Goal: Use online tool/utility: Utilize a website feature to perform a specific function

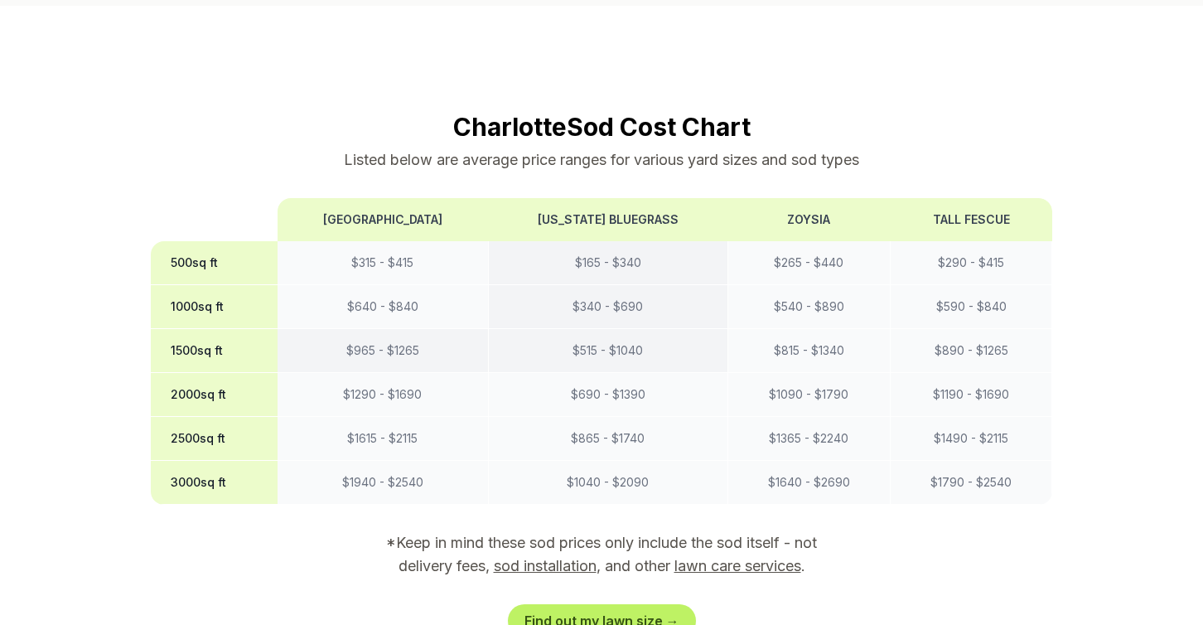
scroll to position [1358, 0]
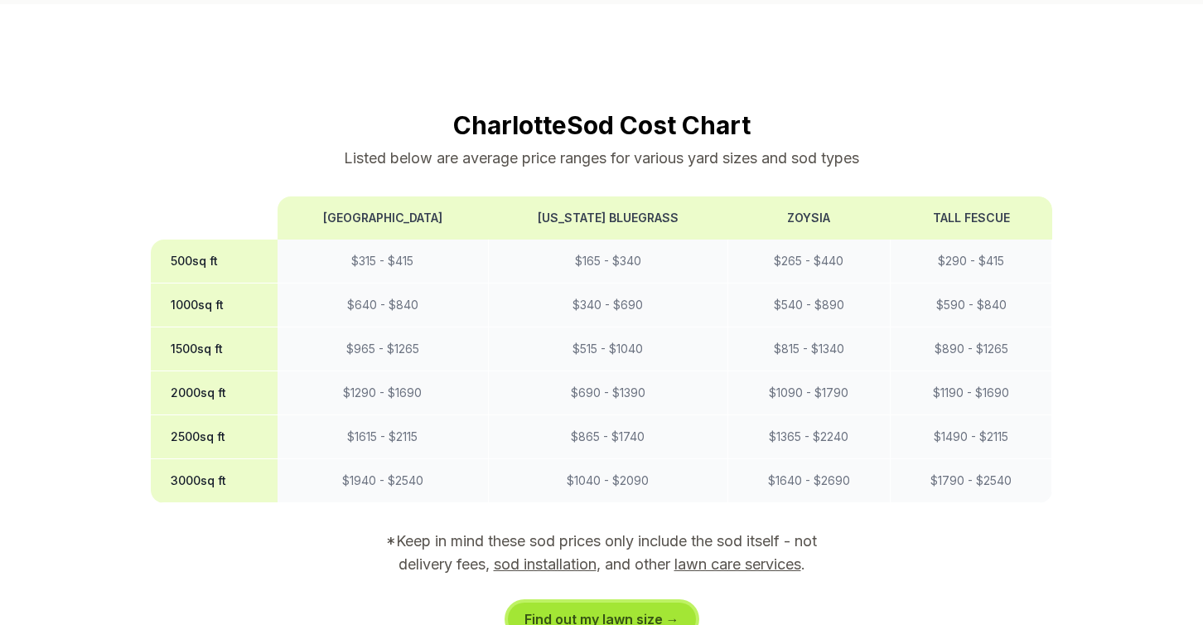
click at [584, 602] on link "Find out my lawn size →" at bounding box center [602, 618] width 188 height 33
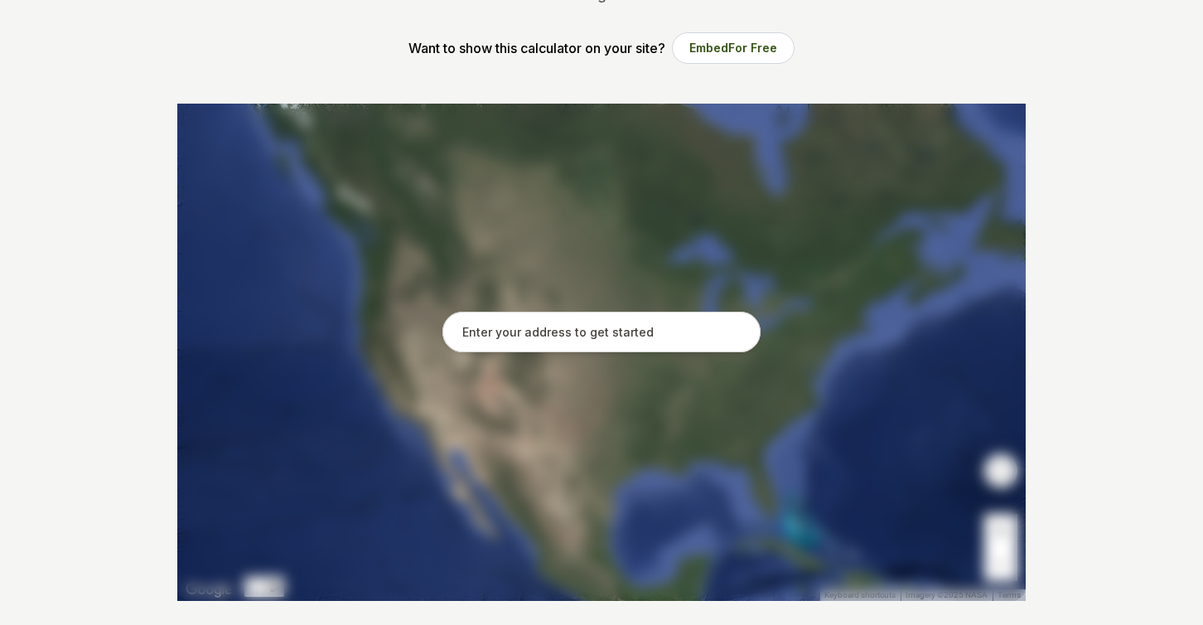
scroll to position [265, 0]
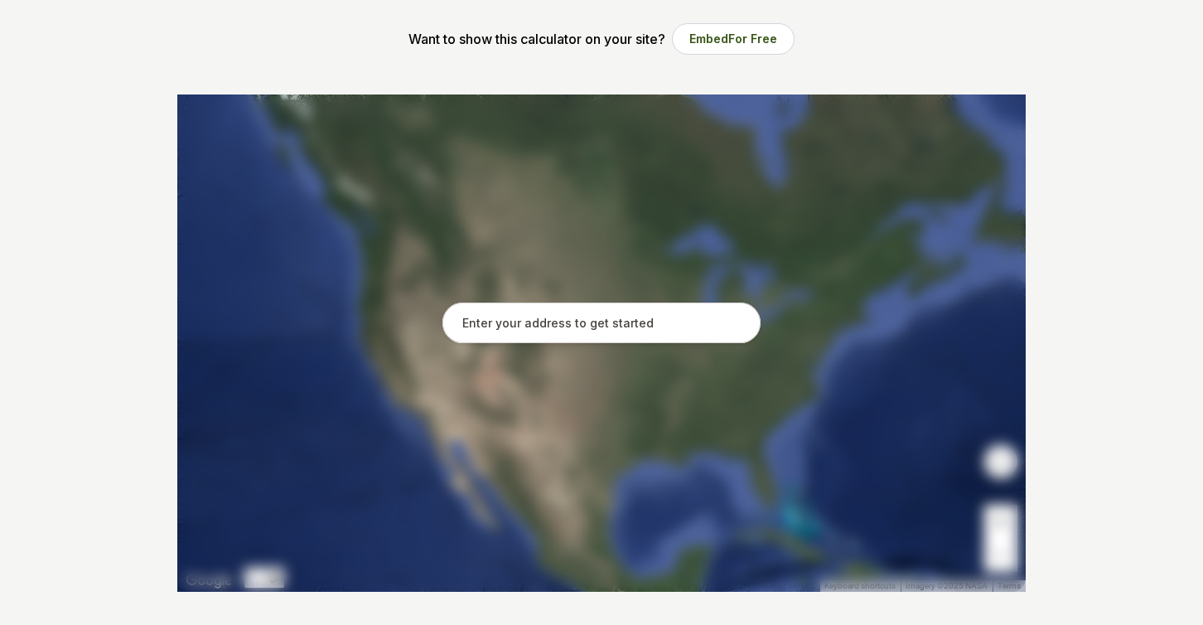
click at [559, 321] on input "text" at bounding box center [602, 322] width 318 height 41
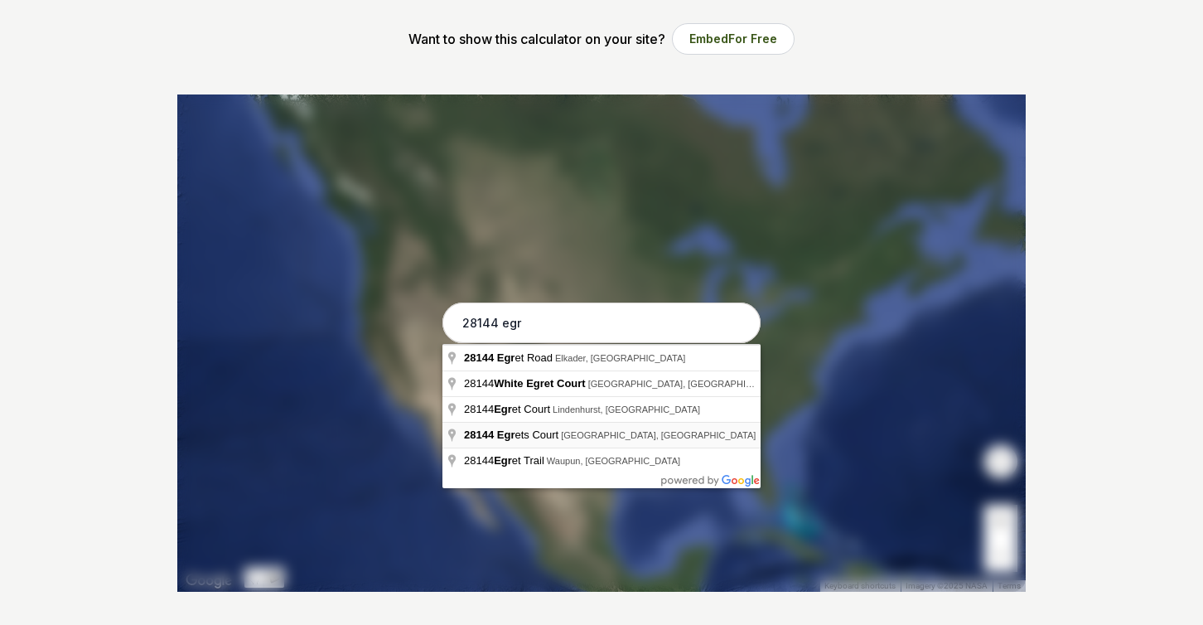
type input "[STREET_ADDRESS]"
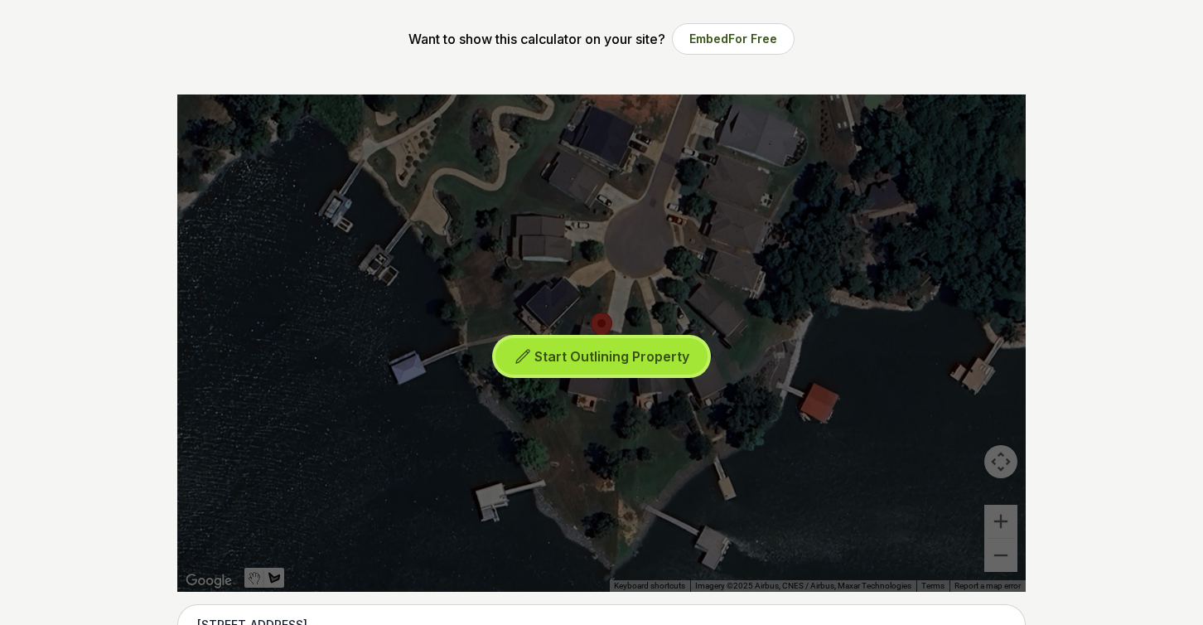
click at [585, 355] on span "Start Outlining Property" at bounding box center [611, 356] width 155 height 17
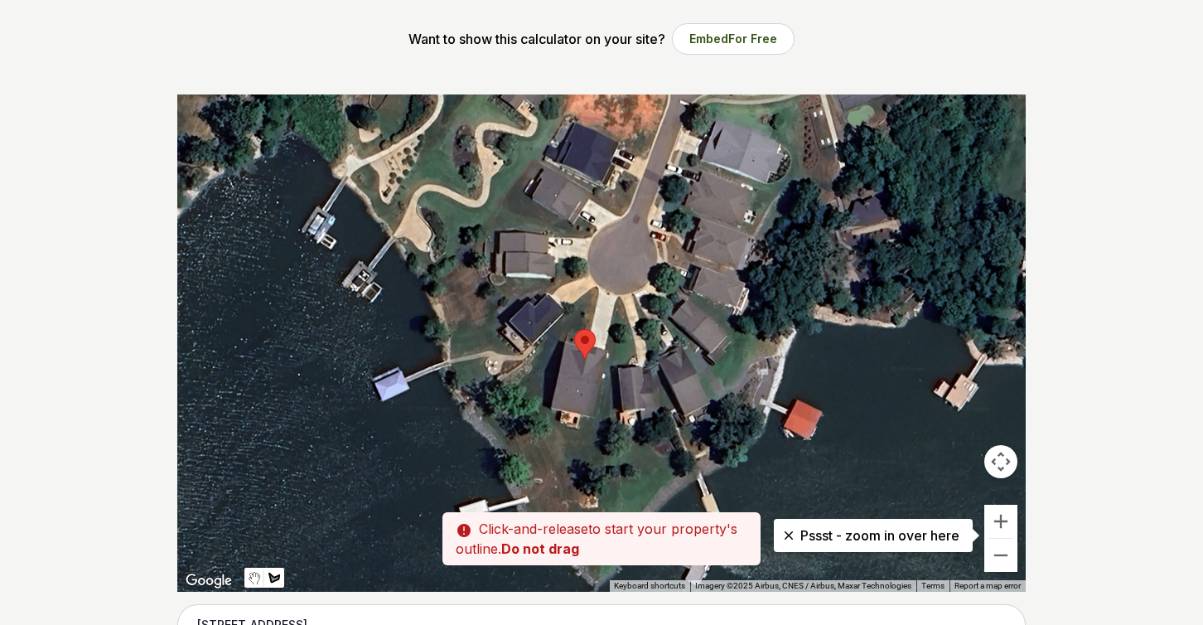
drag, startPoint x: 609, startPoint y: 269, endPoint x: 589, endPoint y: 288, distance: 27.5
click at [590, 290] on div at bounding box center [601, 342] width 849 height 497
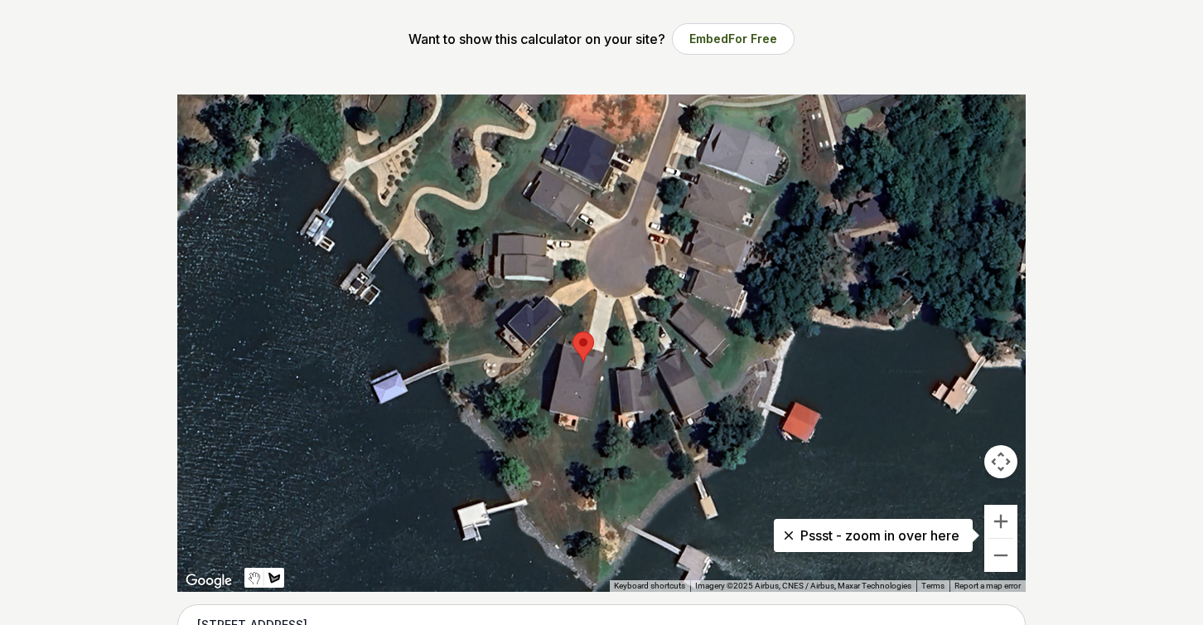
click at [593, 290] on div at bounding box center [601, 342] width 849 height 497
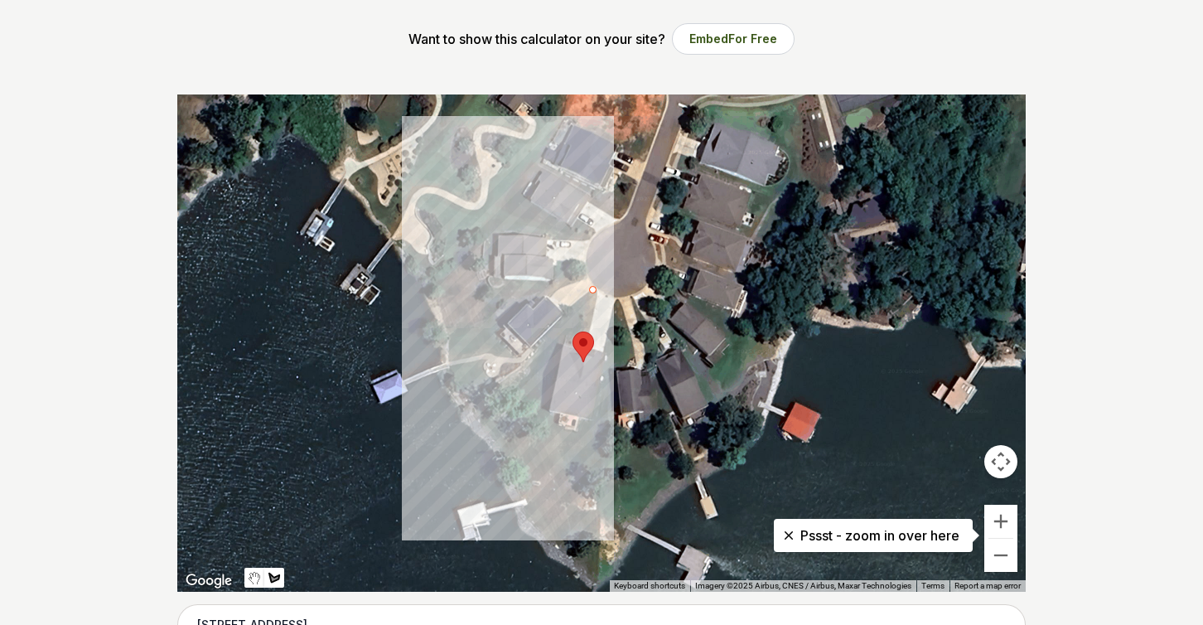
click at [478, 416] on div at bounding box center [601, 342] width 849 height 497
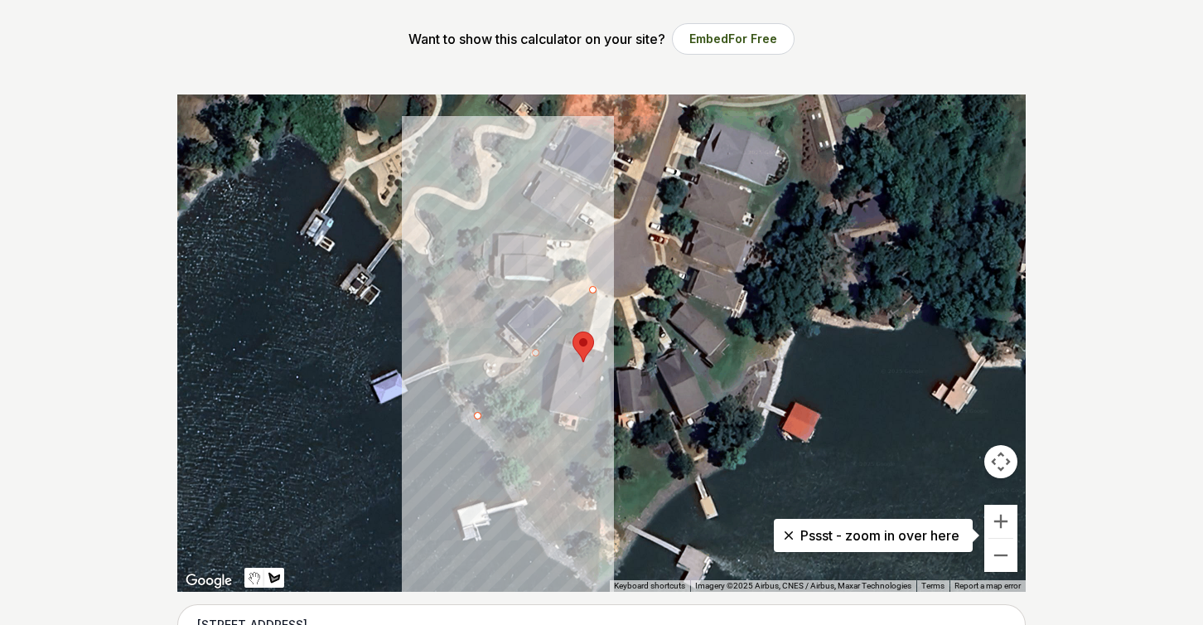
click at [595, 578] on div at bounding box center [601, 342] width 849 height 497
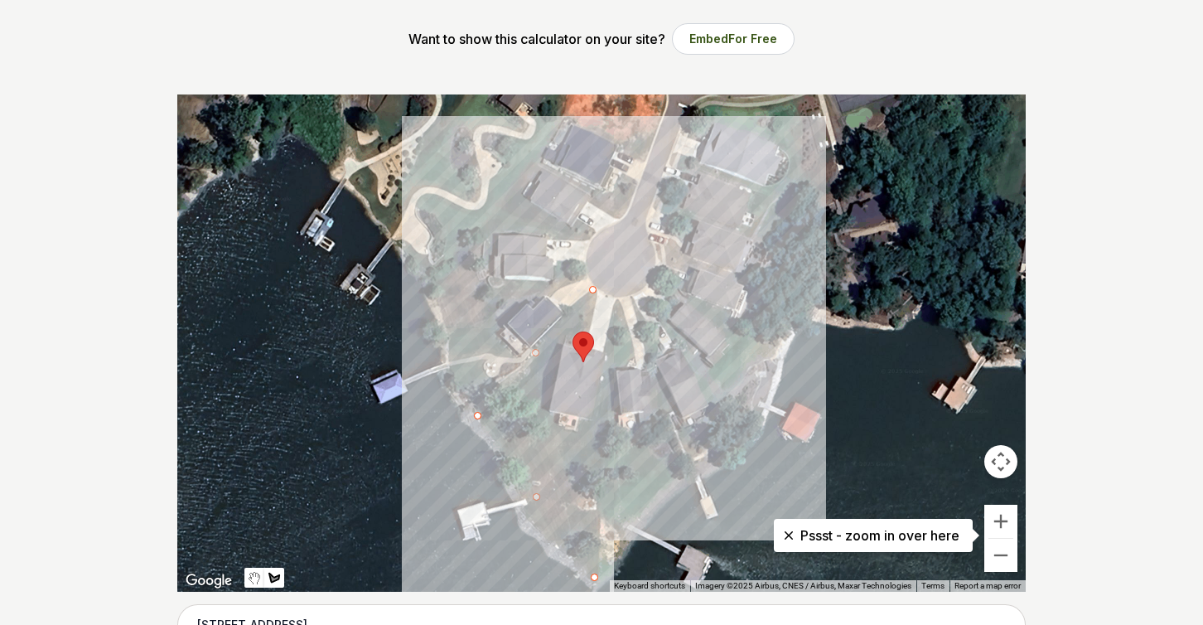
click at [617, 297] on div at bounding box center [601, 342] width 849 height 497
click at [590, 286] on div at bounding box center [601, 342] width 849 height 497
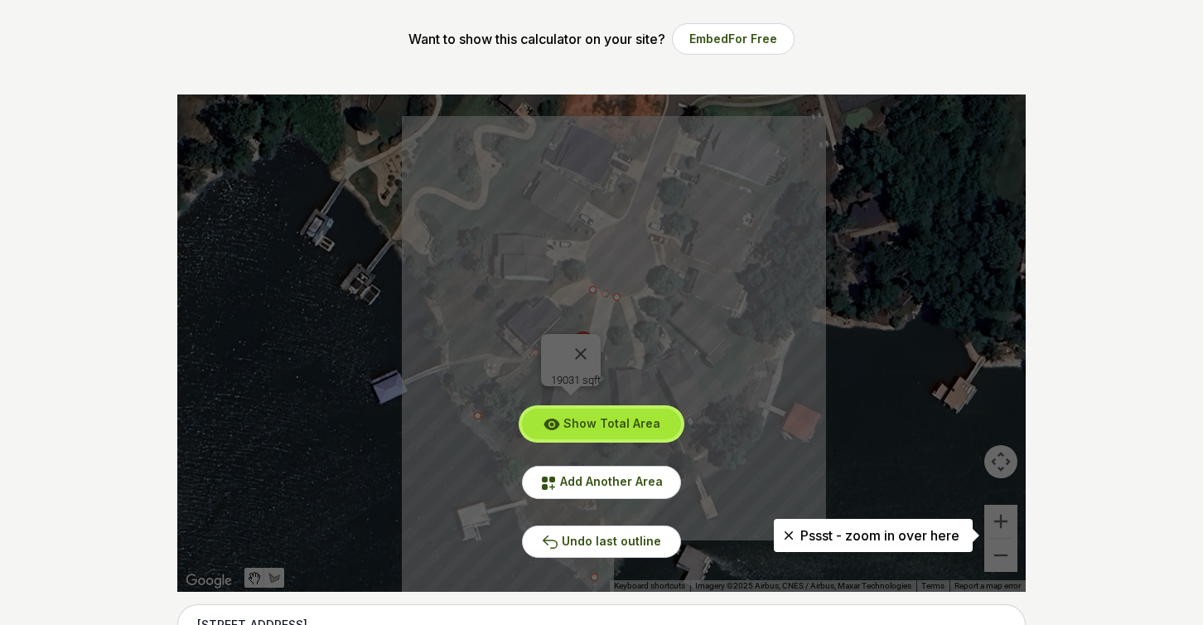
click at [595, 420] on span "Show Total Area" at bounding box center [611, 423] width 97 height 14
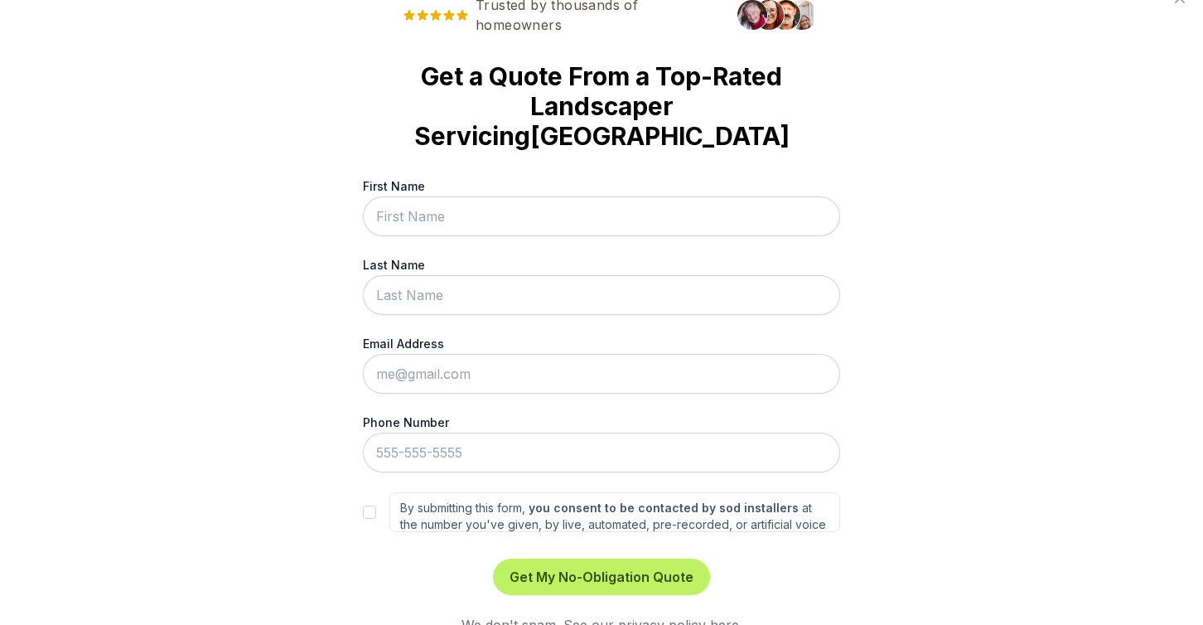
scroll to position [0, 0]
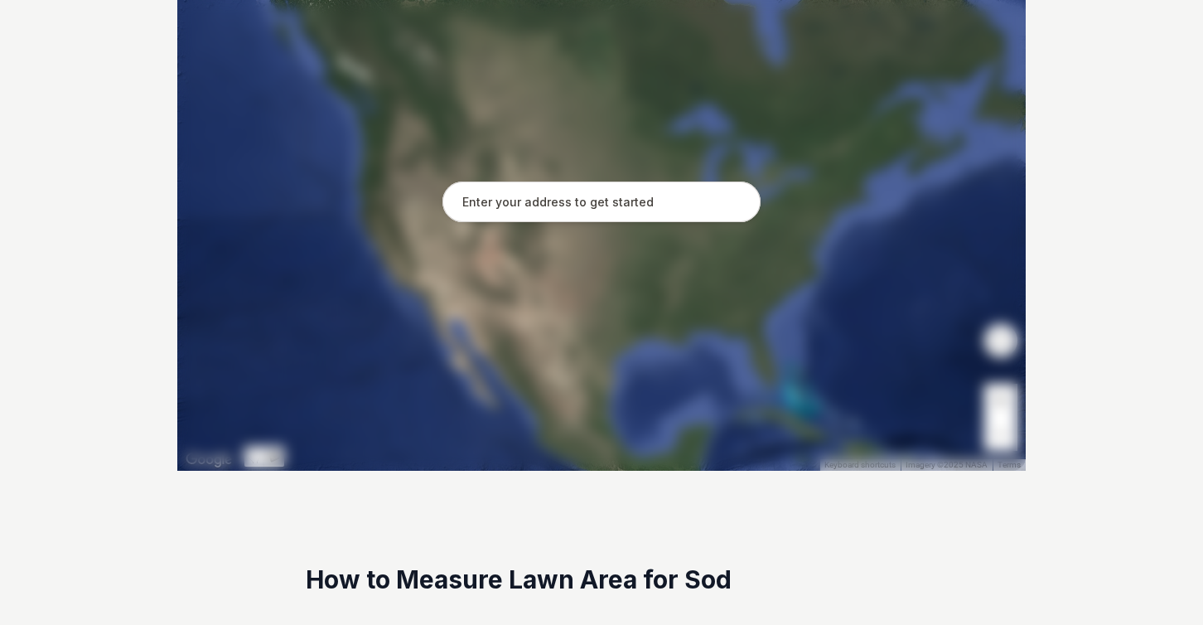
scroll to position [389, 0]
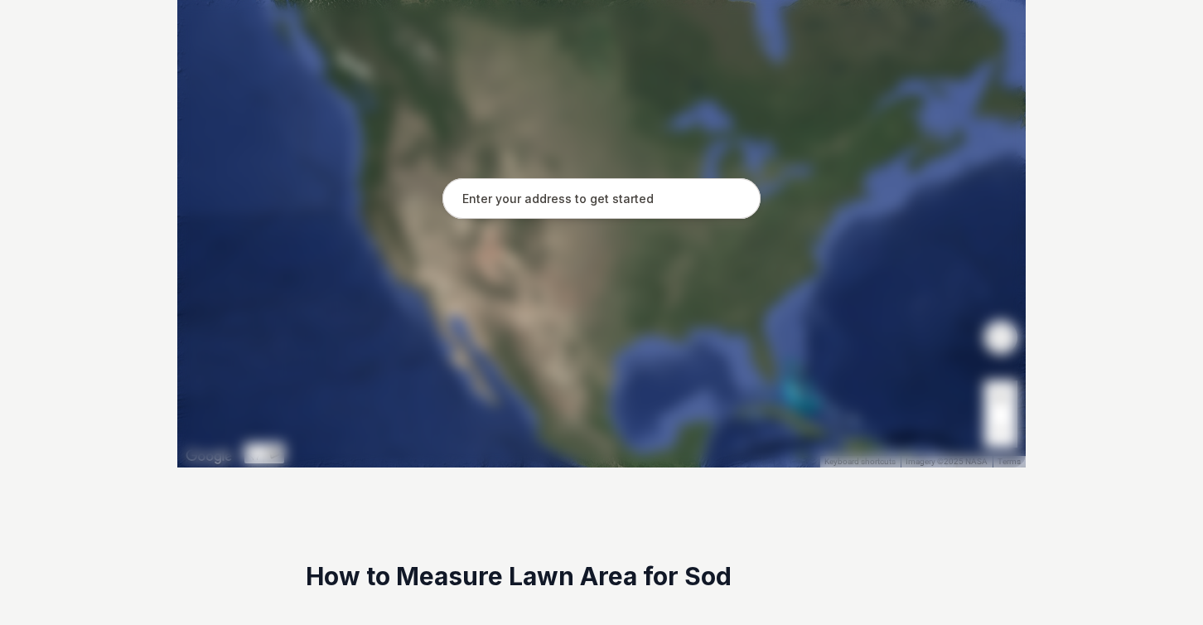
click at [646, 210] on input "text" at bounding box center [602, 198] width 318 height 41
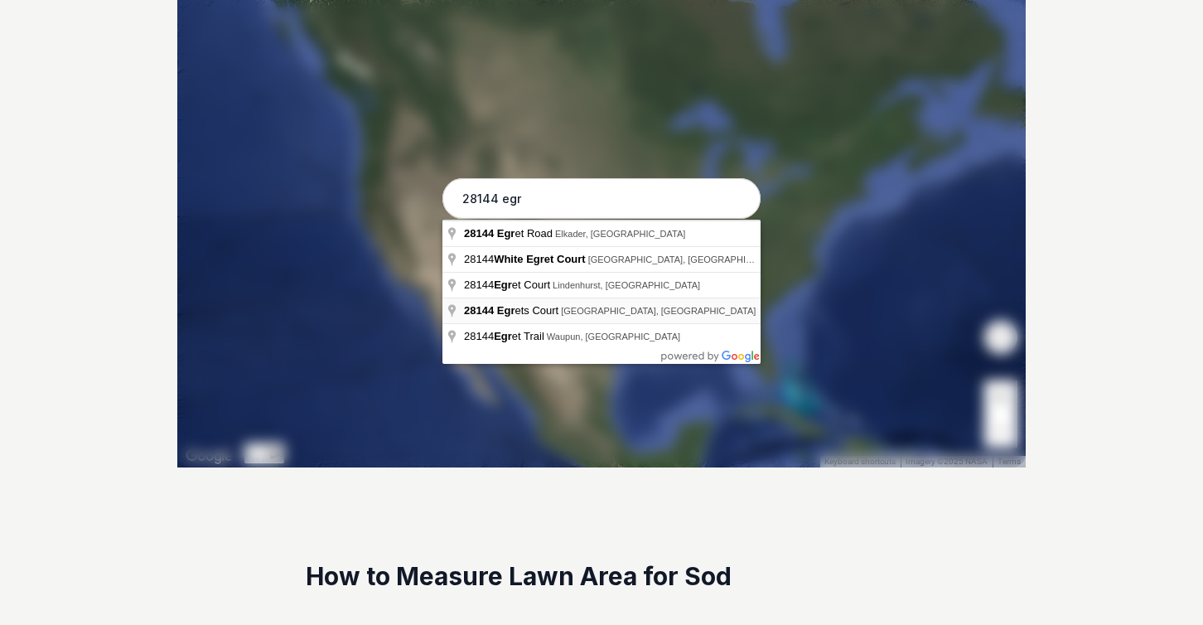
type input "[STREET_ADDRESS]"
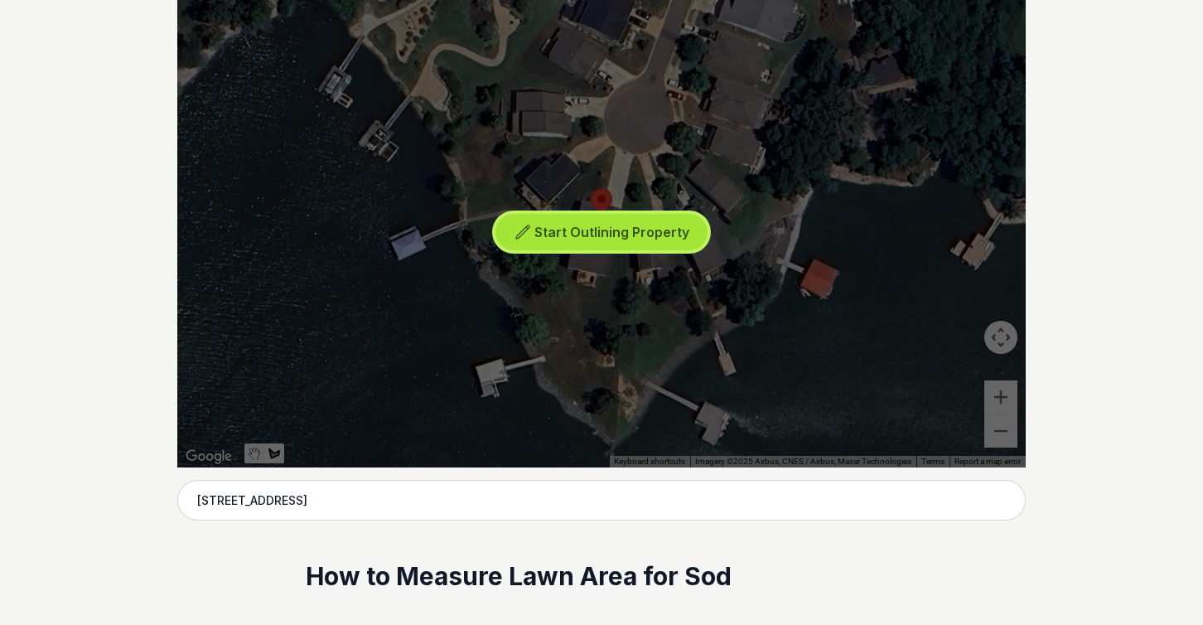
click at [553, 235] on span "Start Outlining Property" at bounding box center [611, 232] width 155 height 17
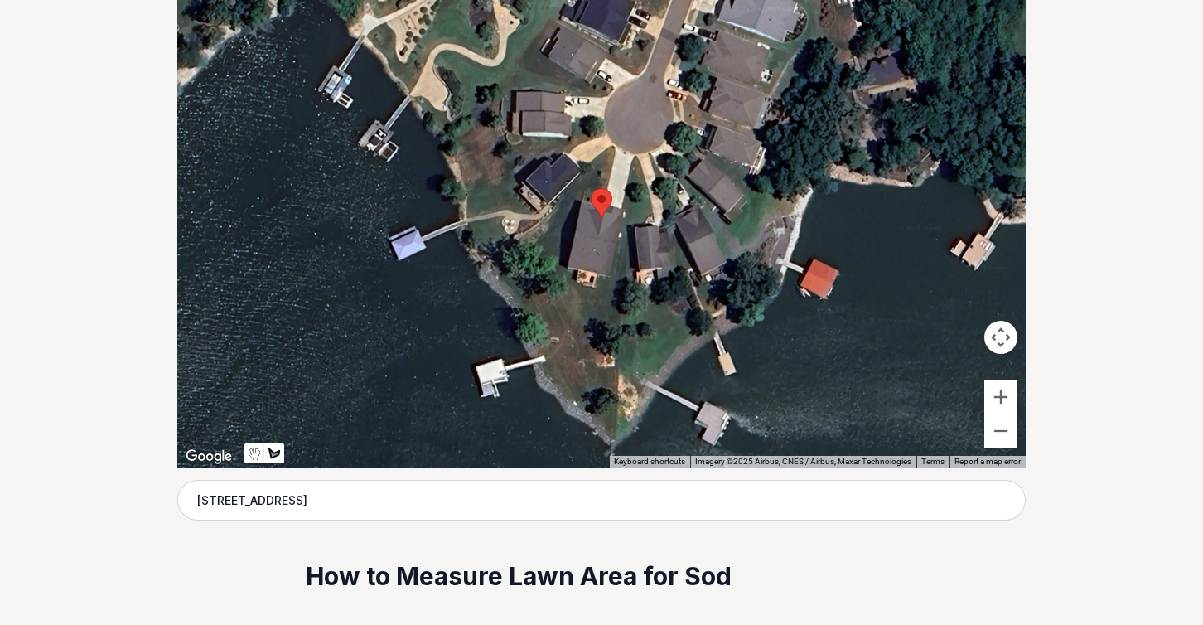
click at [608, 145] on div at bounding box center [601, 218] width 849 height 497
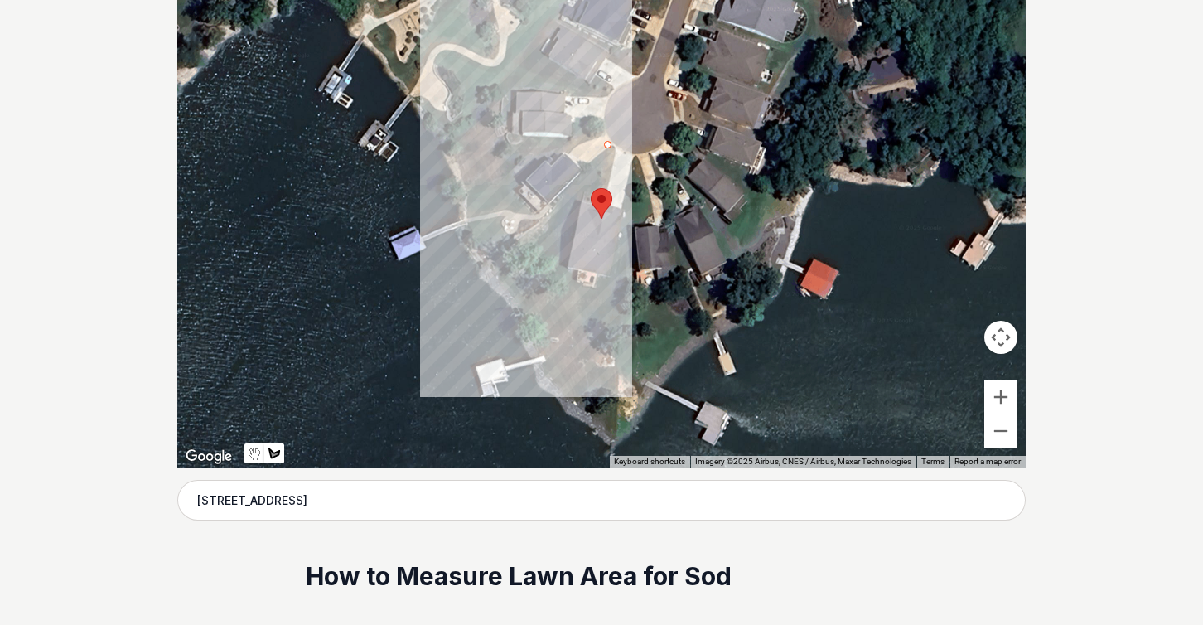
click at [496, 264] on div at bounding box center [601, 218] width 849 height 497
click at [544, 324] on div at bounding box center [601, 218] width 849 height 497
click at [603, 142] on div at bounding box center [601, 218] width 849 height 497
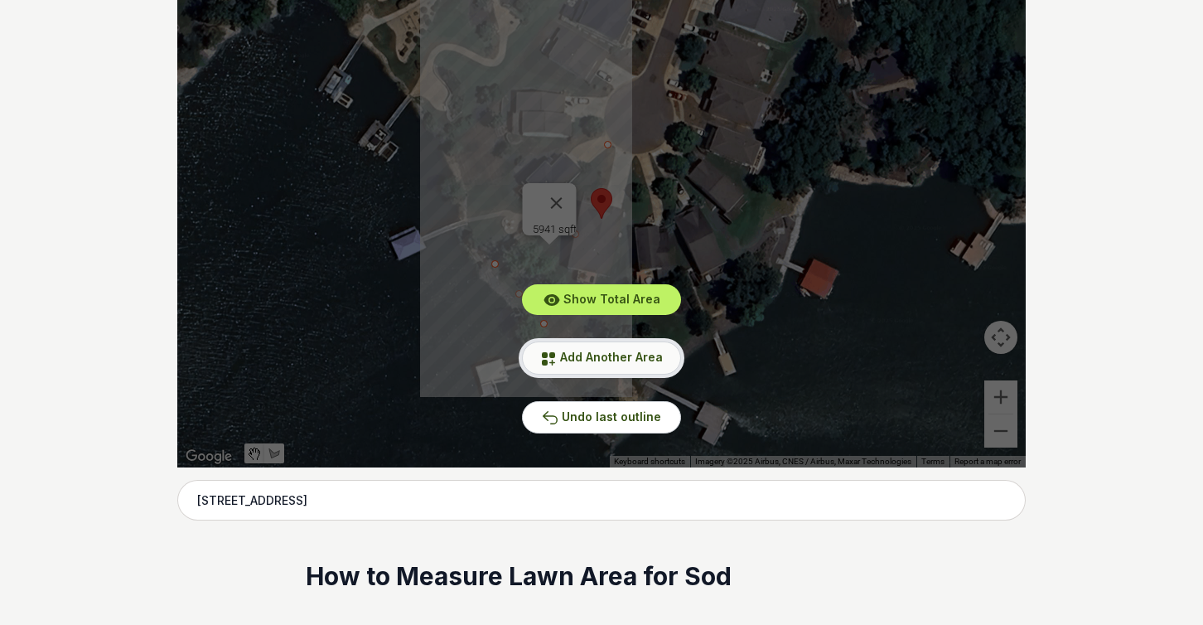
click at [586, 356] on span "Add Another Area" at bounding box center [611, 357] width 103 height 14
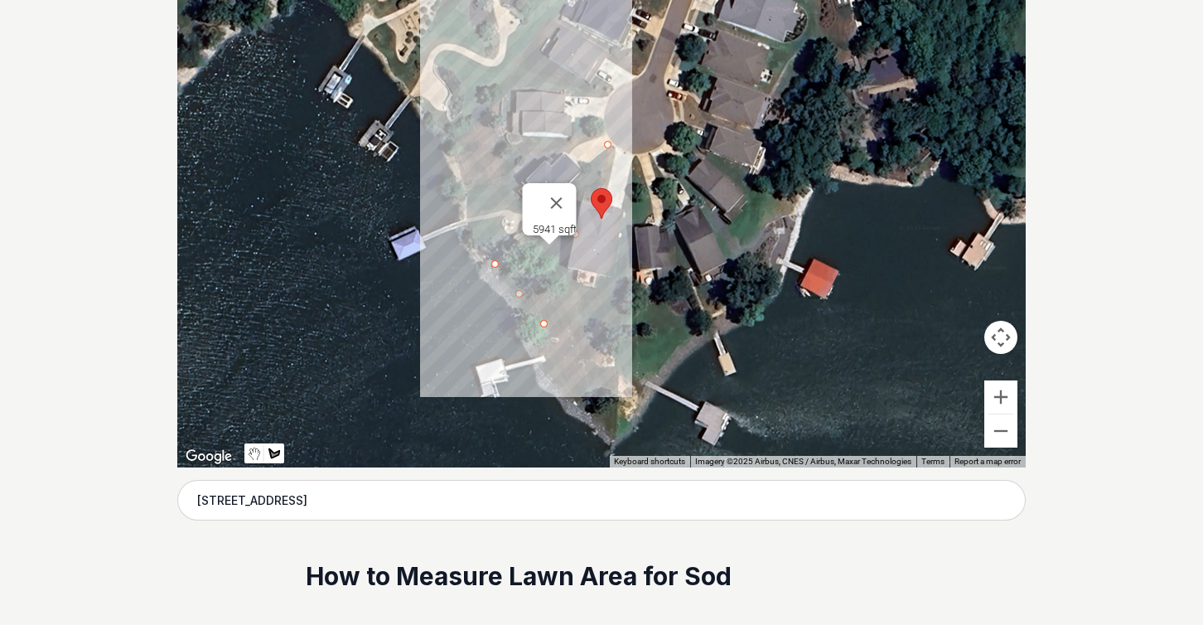
click at [545, 324] on div at bounding box center [601, 218] width 849 height 497
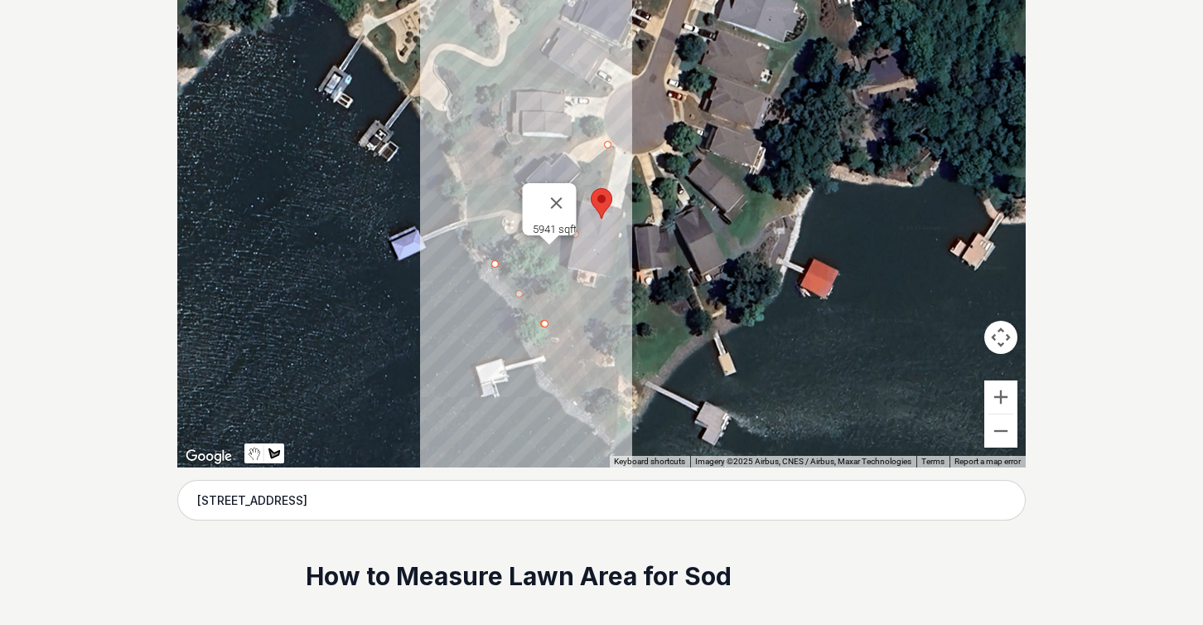
click at [611, 435] on div at bounding box center [601, 218] width 849 height 497
click at [617, 302] on div at bounding box center [601, 218] width 849 height 497
click at [563, 277] on div at bounding box center [601, 218] width 849 height 497
click at [567, 190] on button "Close" at bounding box center [557, 203] width 40 height 40
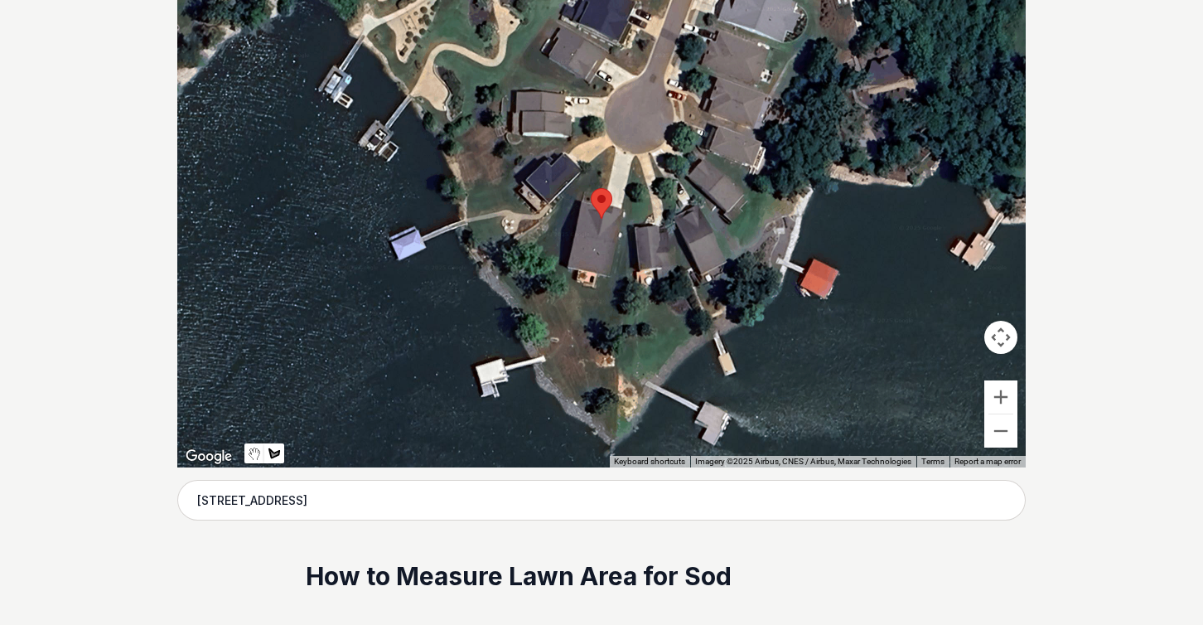
click at [607, 144] on div at bounding box center [601, 218] width 849 height 497
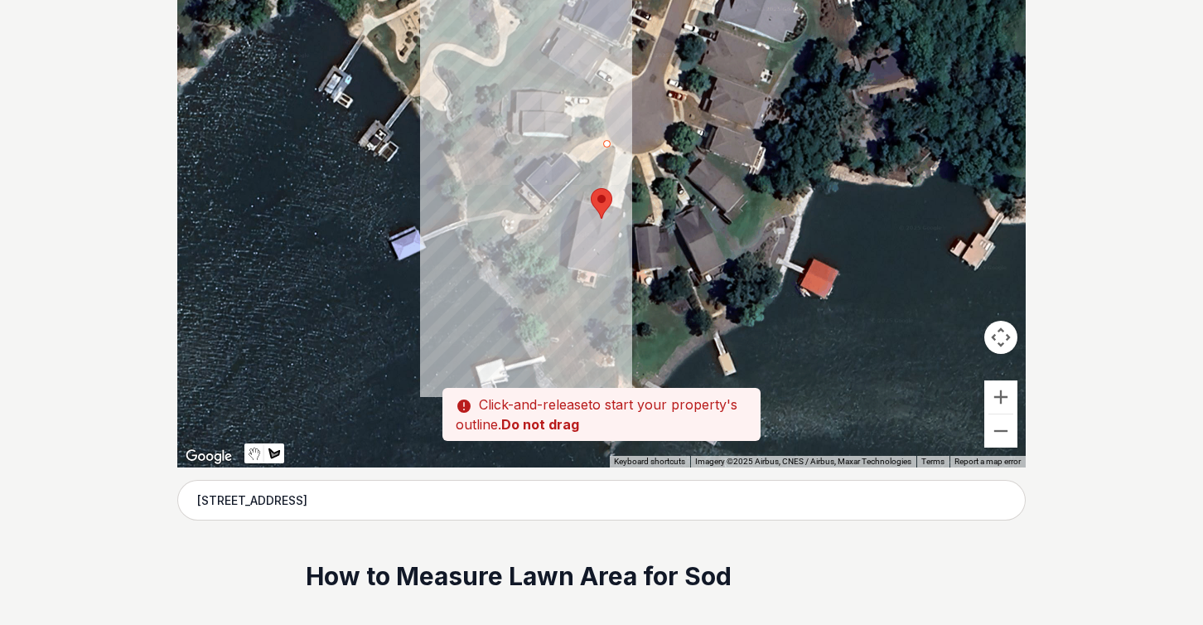
click at [491, 261] on div at bounding box center [601, 218] width 849 height 497
click at [611, 438] on div "Pssst - zoom in over here ← Move left → Move right ↑ Move up ↓ Move down + Zoom…" at bounding box center [601, 218] width 849 height 497
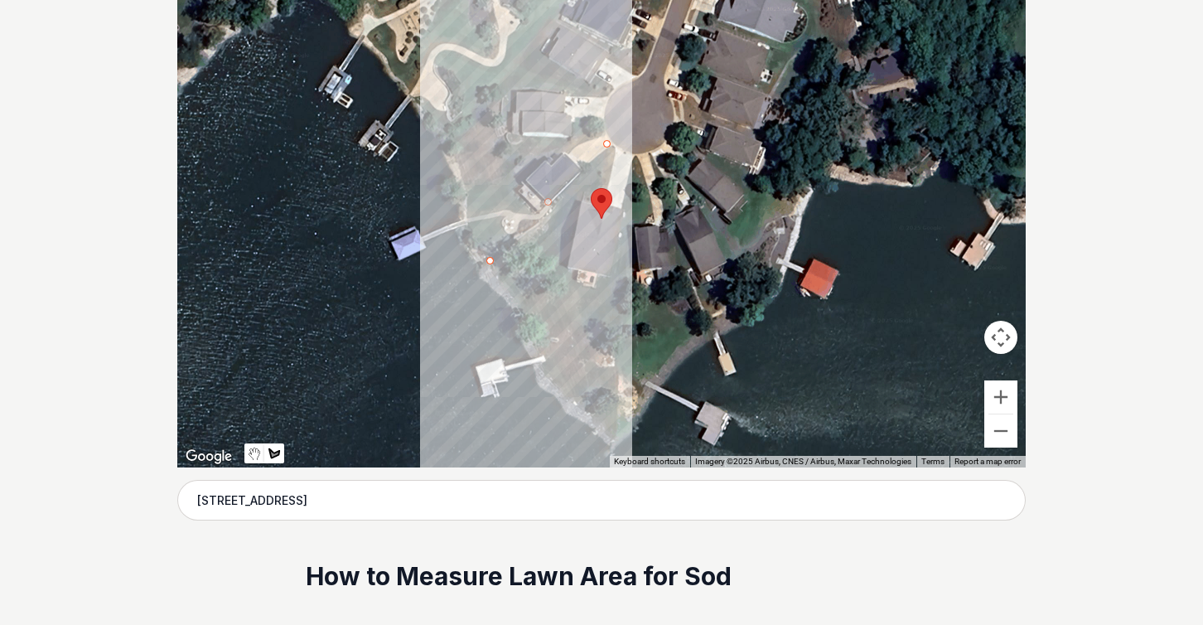
click at [610, 436] on div at bounding box center [601, 218] width 849 height 497
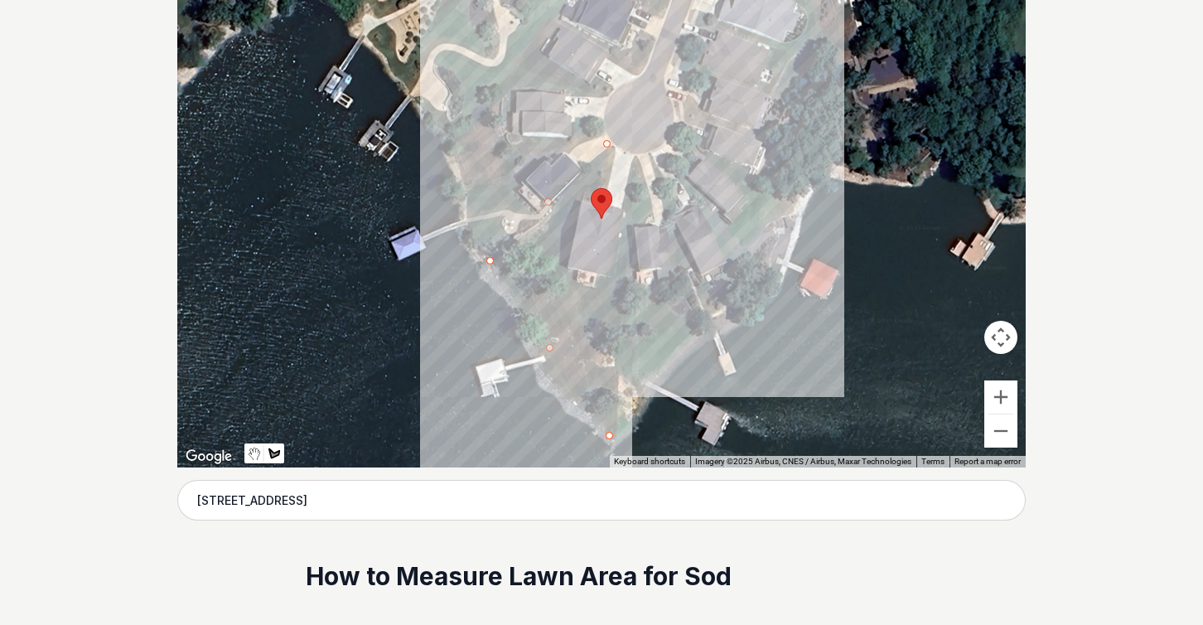
click at [638, 155] on div at bounding box center [601, 218] width 849 height 497
click at [630, 159] on div at bounding box center [601, 218] width 849 height 497
click at [608, 288] on div at bounding box center [601, 218] width 849 height 497
click at [562, 273] on div at bounding box center [601, 218] width 849 height 497
click at [604, 140] on div at bounding box center [601, 218] width 849 height 497
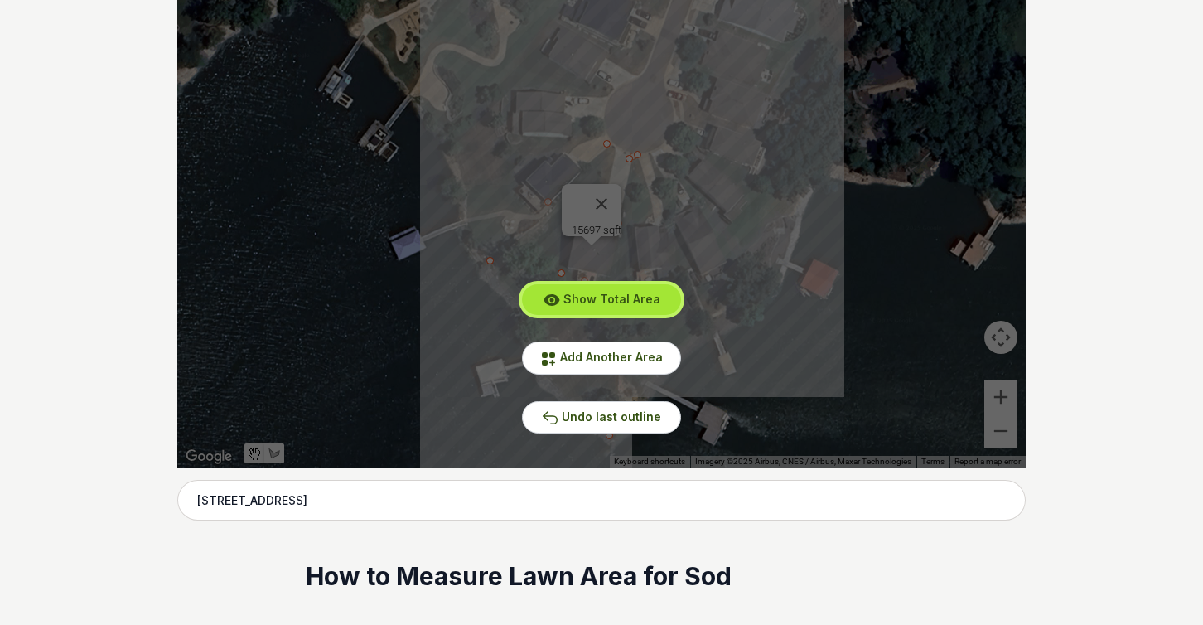
click at [612, 295] on span "Show Total Area" at bounding box center [611, 299] width 97 height 14
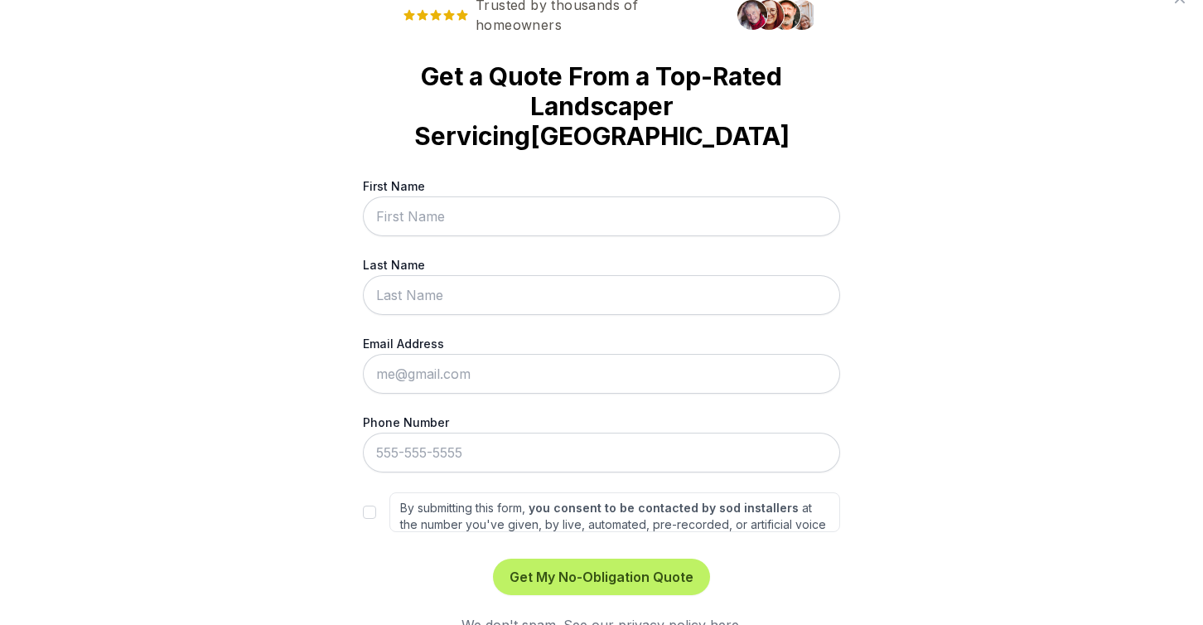
scroll to position [0, 0]
